Goal: Information Seeking & Learning: Learn about a topic

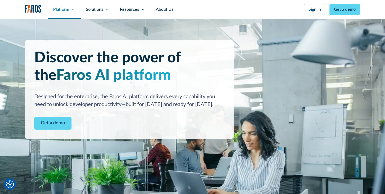
click at [75, 11] on icon at bounding box center [73, 9] width 4 height 4
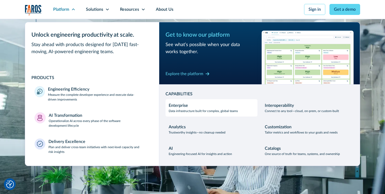
click at [177, 106] on div "Enterprise" at bounding box center [178, 105] width 19 height 6
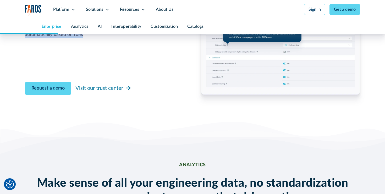
scroll to position [634, 0]
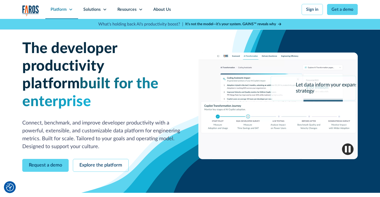
click at [69, 11] on icon at bounding box center [71, 9] width 4 height 4
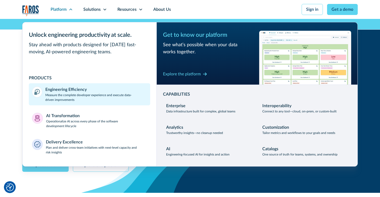
click at [107, 101] on p "Measure the complete developer experience and execute data-driven improvements" at bounding box center [96, 97] width 102 height 9
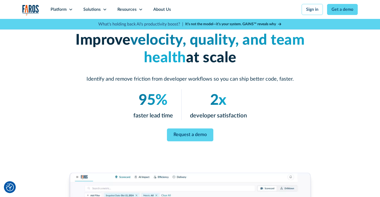
scroll to position [21, 0]
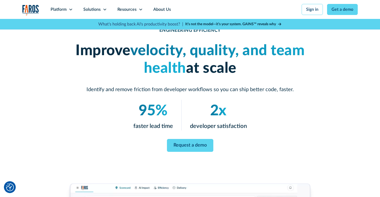
click at [74, 51] on h1 "Improve velocity, quality, and team health at scale" at bounding box center [190, 59] width 252 height 35
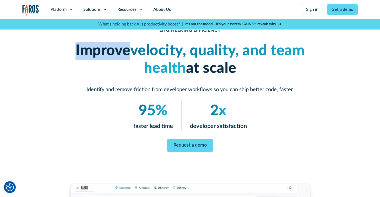
click at [74, 51] on h1 "Improve velocity, quality, and team health at scale" at bounding box center [190, 59] width 252 height 35
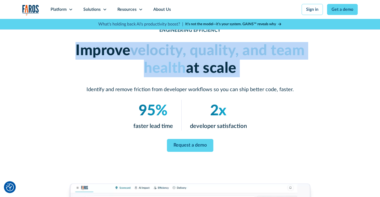
click at [74, 51] on h1 "Improve velocity, quality, and team health at scale" at bounding box center [190, 59] width 252 height 35
copy h1 "Improve velocity, quality, and team health at scale"
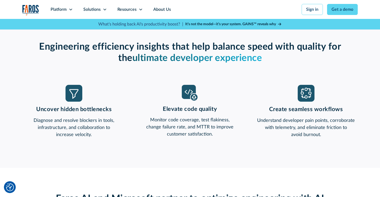
scroll to position [473, 0]
